Goal: Find contact information: Find contact information

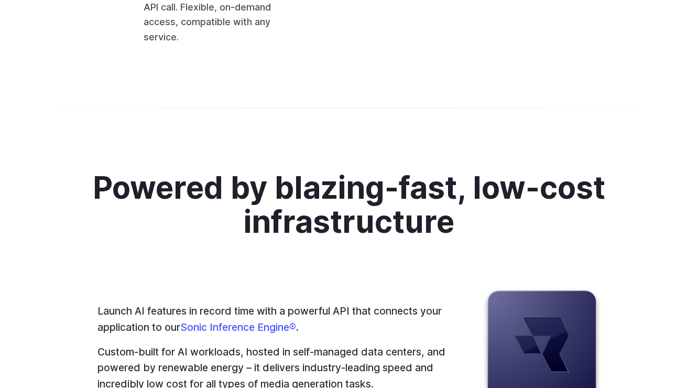
scroll to position [2632, 0]
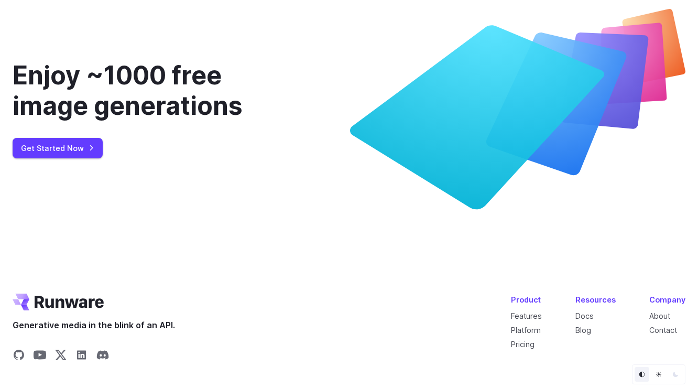
scroll to position [4054, 0]
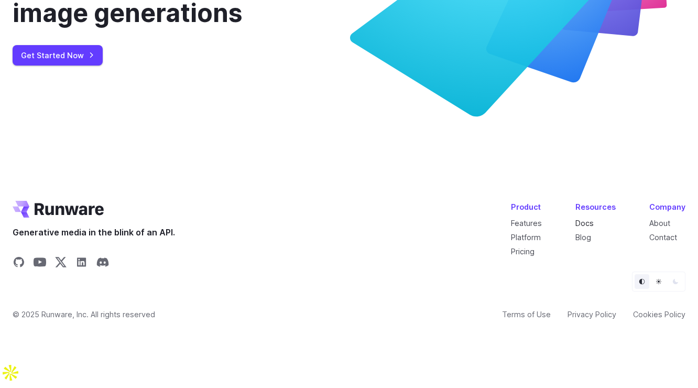
click at [585, 227] on link "Docs" at bounding box center [584, 222] width 18 height 9
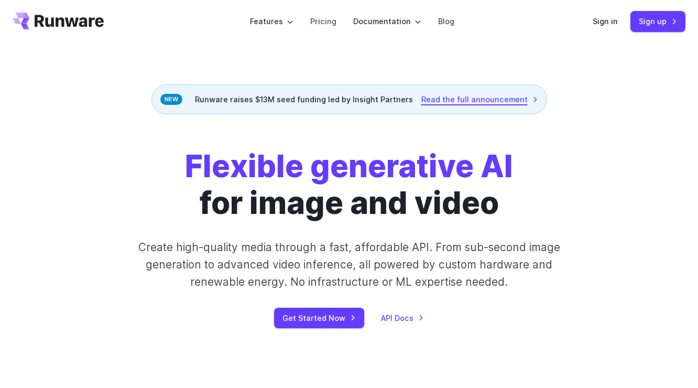
scroll to position [14, 0]
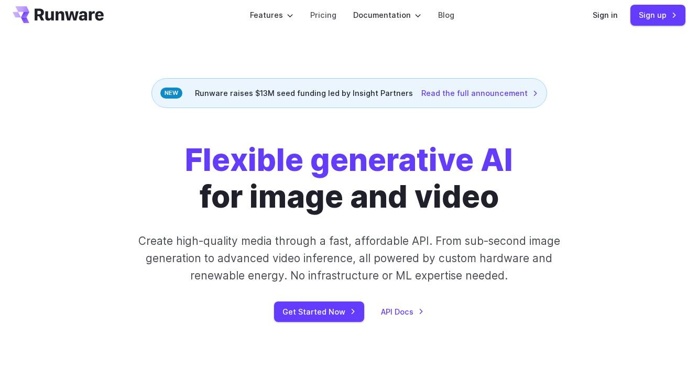
click at [90, 14] on icon "Go to /" at bounding box center [69, 14] width 69 height 12
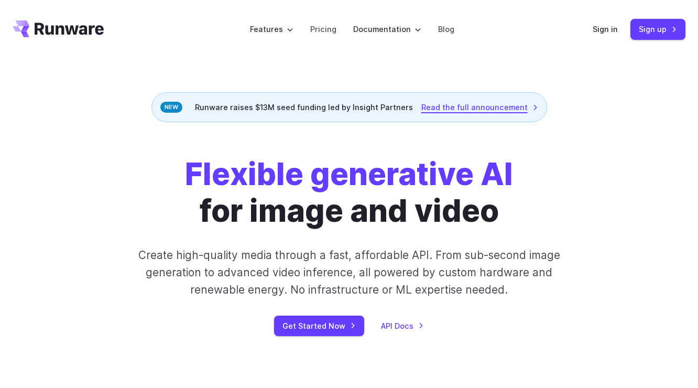
click at [495, 109] on link "Read the full announcement" at bounding box center [479, 107] width 117 height 12
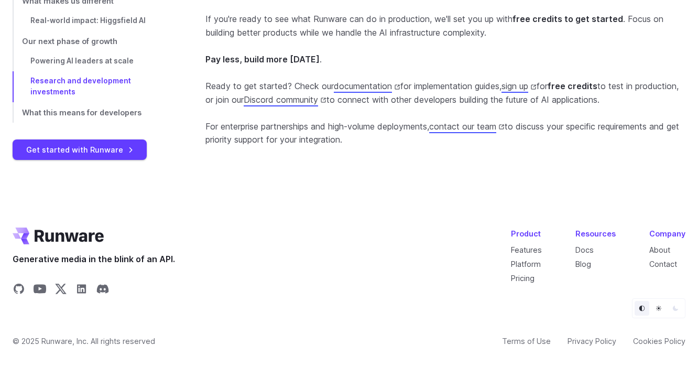
scroll to position [2777, 0]
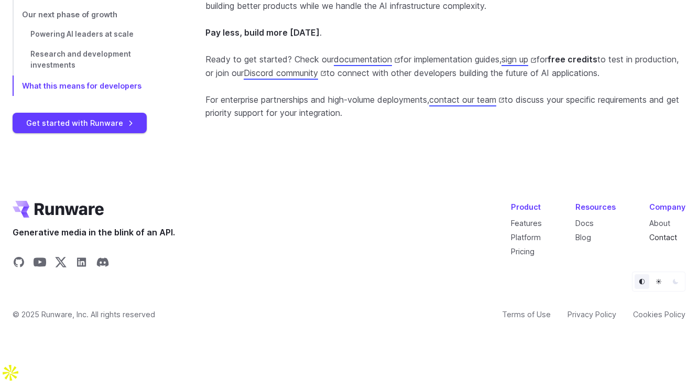
click at [655, 241] on link "Contact" at bounding box center [663, 237] width 28 height 9
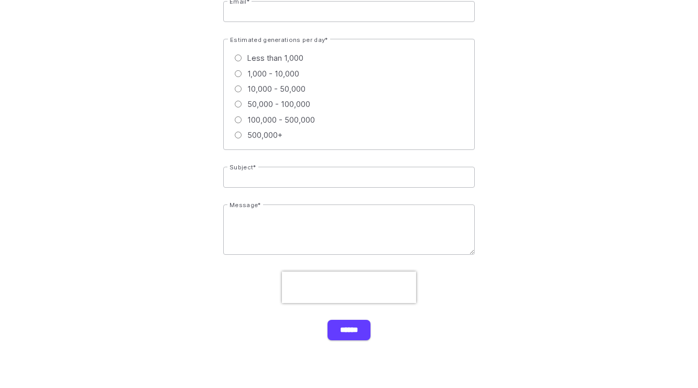
scroll to position [287, 0]
